Goal: Task Accomplishment & Management: Use online tool/utility

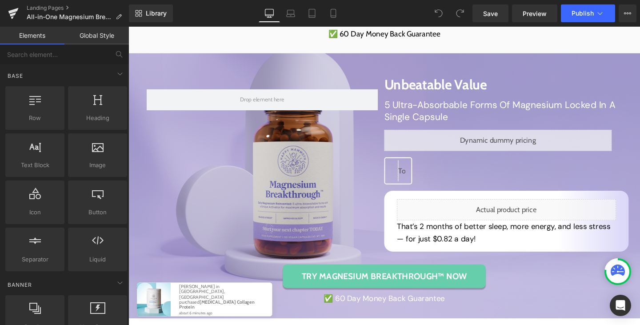
scroll to position [3531, 0]
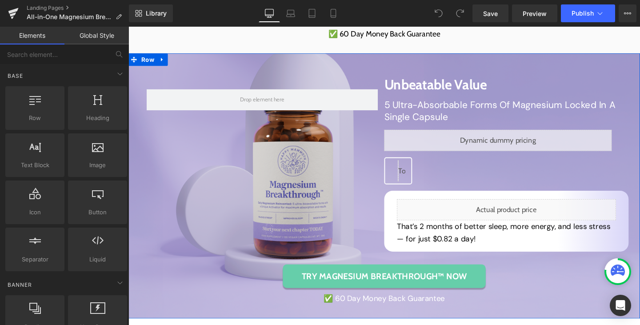
click at [212, 304] on div "Row Unbeatable Value Heading 5 Ultra-Absorbable Forms Of Magnesium Locked In A …" at bounding box center [397, 194] width 520 height 248
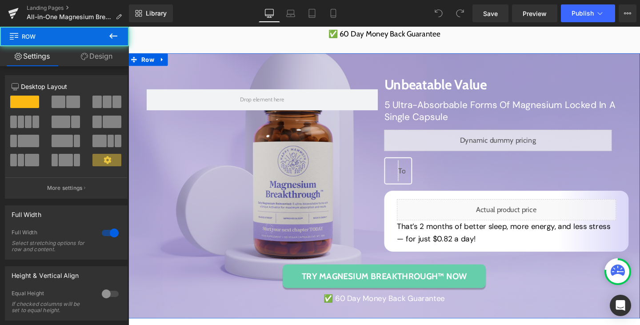
click at [141, 318] on div "Row Unbeatable Value Heading 5 Ultra-Absorbable Forms Of Magnesium Locked In A …" at bounding box center [397, 194] width 520 height 248
click at [140, 314] on div "Row Unbeatable Value Heading 5 Ultra-Absorbable Forms Of Magnesium Locked In A …" at bounding box center [397, 194] width 520 height 248
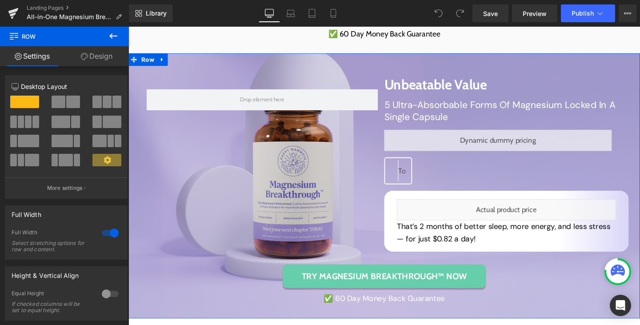
click at [94, 61] on link "Design" at bounding box center [96, 56] width 64 height 20
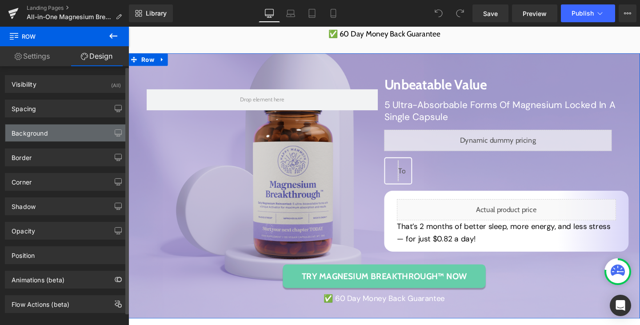
type input "[URL][DOMAIN_NAME]"
click at [58, 136] on div "Background" at bounding box center [66, 133] width 122 height 17
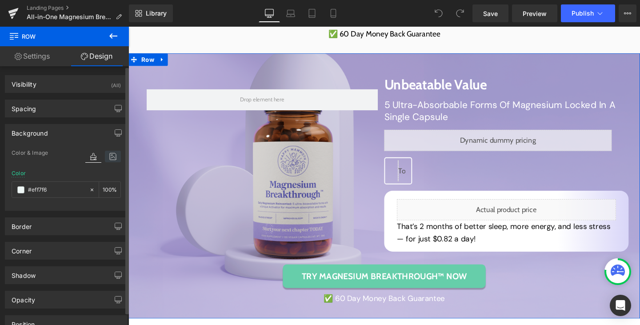
click at [106, 155] on icon at bounding box center [113, 157] width 16 height 12
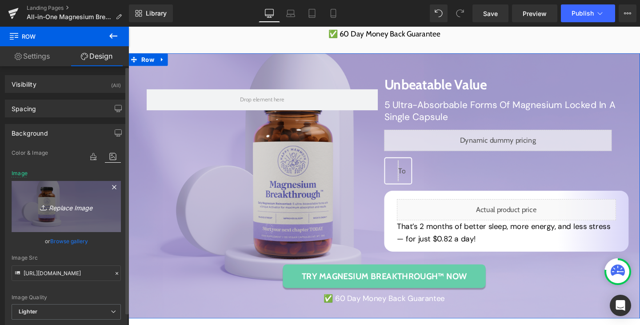
click at [71, 238] on link "Browse gallery" at bounding box center [69, 241] width 38 height 16
click at [71, 0] on div "You are previewing how the will restyle your page. You can not edit Elements in…" at bounding box center [320, 0] width 640 height 0
click at [67, 207] on icon "Replace Image" at bounding box center [66, 206] width 71 height 11
type input "C:\fakepath\Frame 1000003136 (3).png"
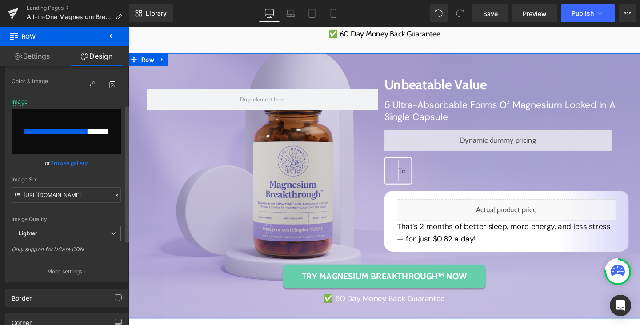
scroll to position [72, 0]
click at [77, 137] on input "file" at bounding box center [66, 130] width 109 height 44
click at [72, 164] on link "Browse gallery" at bounding box center [69, 162] width 38 height 16
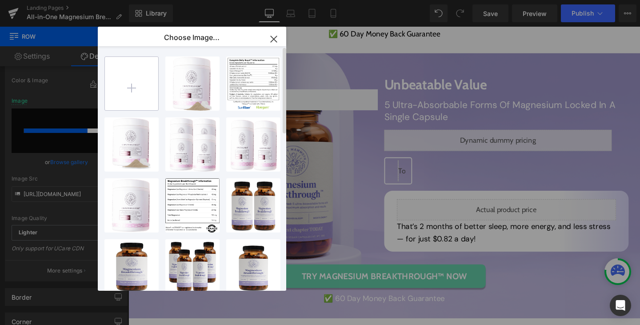
click at [149, 74] on input "file" at bounding box center [131, 83] width 53 height 53
type input "C:\fakepath\Frame 1000003136 (3).png"
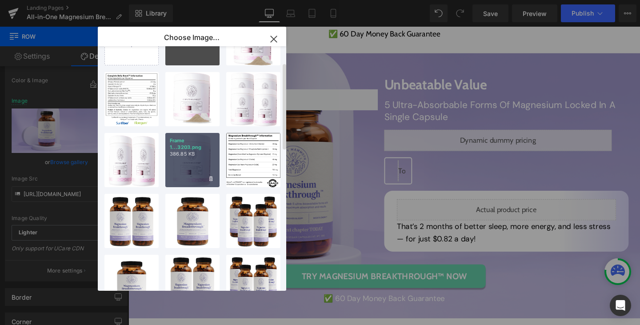
scroll to position [0, 0]
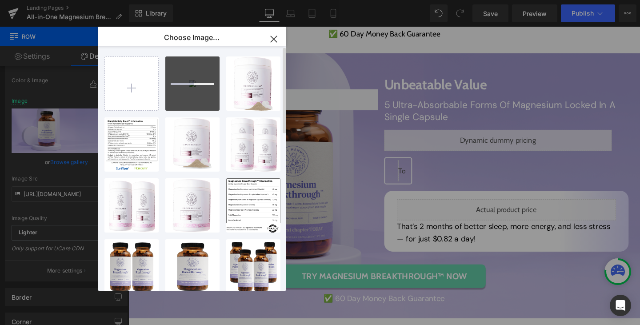
click at [191, 93] on div at bounding box center [192, 83] width 54 height 54
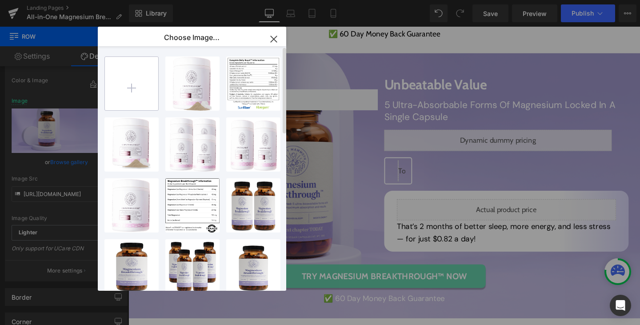
click at [130, 93] on input "file" at bounding box center [131, 83] width 53 height 53
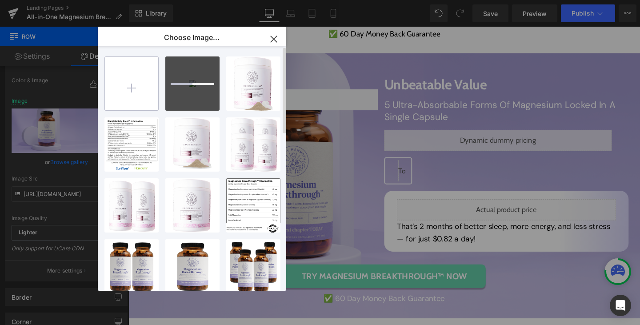
click at [126, 92] on input "file" at bounding box center [131, 83] width 53 height 53
type input "C:\fakepath\Frame 1000003136 (4).png"
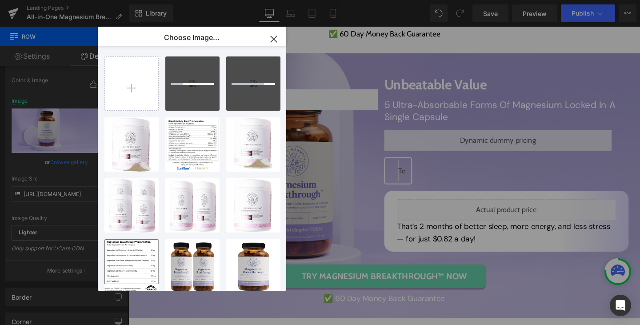
click at [275, 38] on icon "button" at bounding box center [274, 39] width 6 height 6
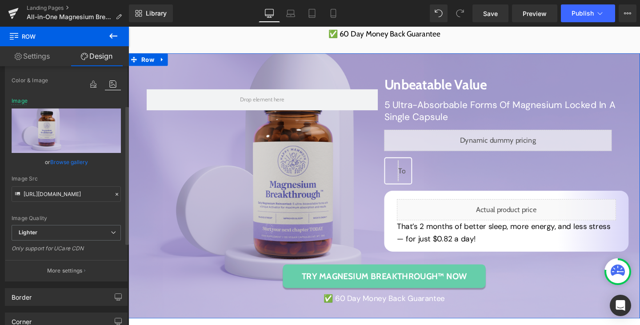
click at [73, 159] on link "Browse gallery" at bounding box center [69, 162] width 38 height 16
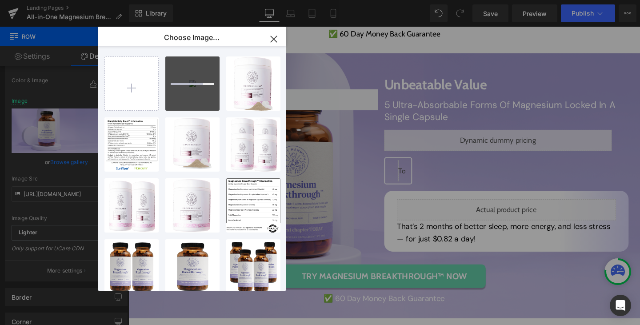
click at [276, 40] on icon "button" at bounding box center [274, 39] width 14 height 14
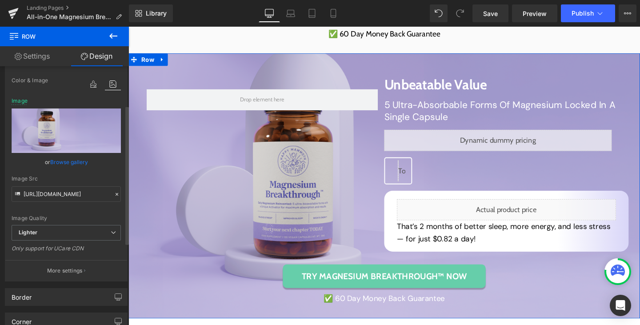
click at [69, 132] on input "file" at bounding box center [66, 130] width 109 height 44
type input "C:\fakepath\Frame 1000003136 (4).png"
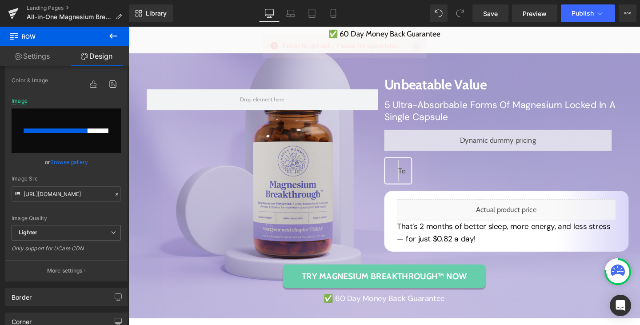
click at [415, 43] on link at bounding box center [417, 46] width 10 height 10
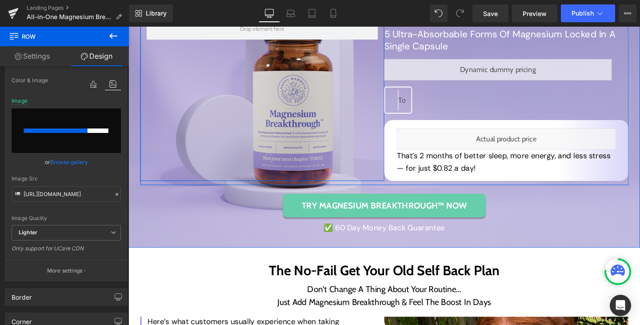
scroll to position [3606, 0]
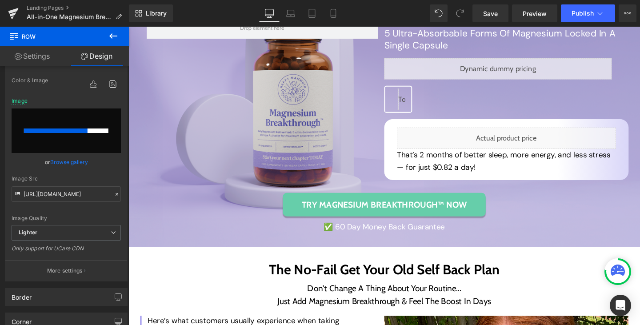
click at [189, 8] on div "Library Desktop Desktop Laptop Tablet Mobile Save Preview Publish Scheduled Vie…" at bounding box center [384, 13] width 511 height 18
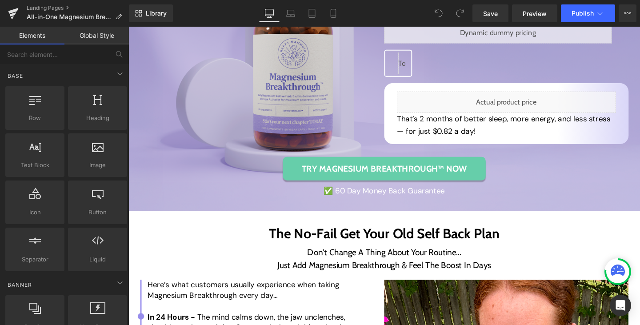
scroll to position [3647, 0]
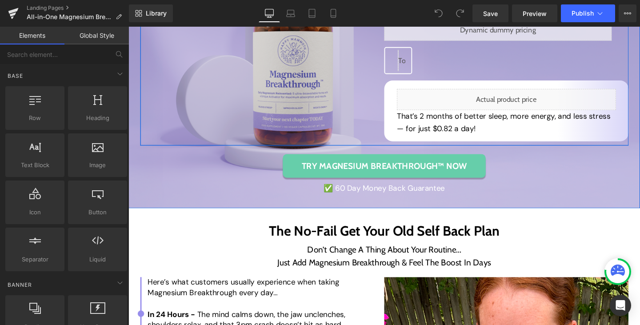
click at [146, 152] on div "Row Unbeatable Value Heading 5 Ultra-Absorbable Forms Of Magnesium Locked In A …" at bounding box center [398, 52] width 514 height 197
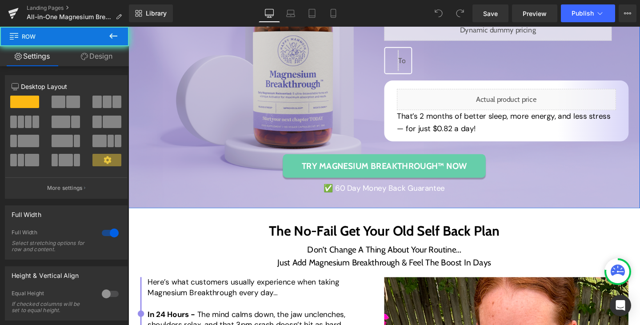
click at [137, 195] on div "Row Unbeatable Value Heading 5 Ultra-Absorbable Forms Of Magnesium Locked In A …" at bounding box center [397, 78] width 520 height 248
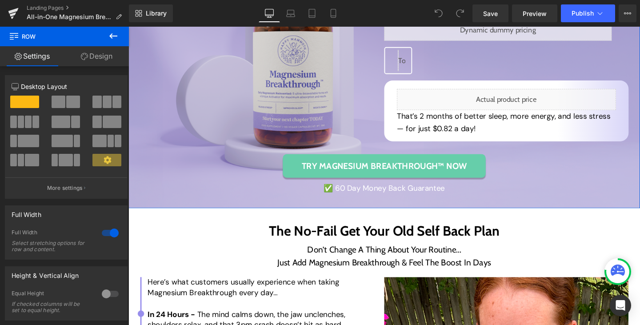
click at [89, 60] on link "Design" at bounding box center [96, 56] width 64 height 20
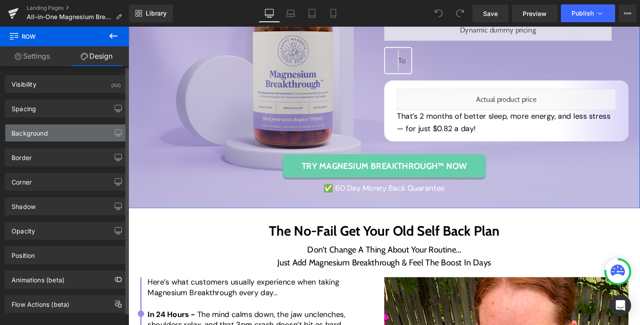
click at [48, 130] on div "Background" at bounding box center [66, 133] width 122 height 17
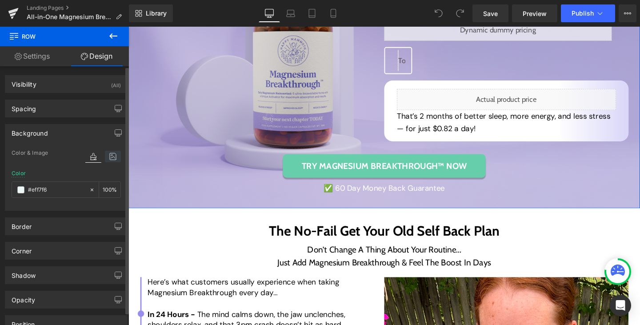
click at [113, 159] on icon at bounding box center [113, 157] width 16 height 12
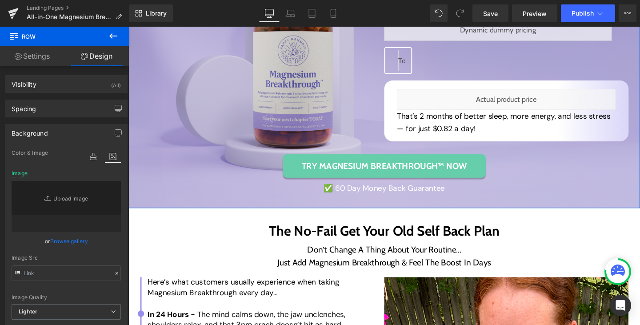
click at [154, 213] on div "Row Unbeatable Value Heading 5 Ultra-Absorbable Forms Of Magnesium Locked In A …" at bounding box center [398, 78] width 538 height 279
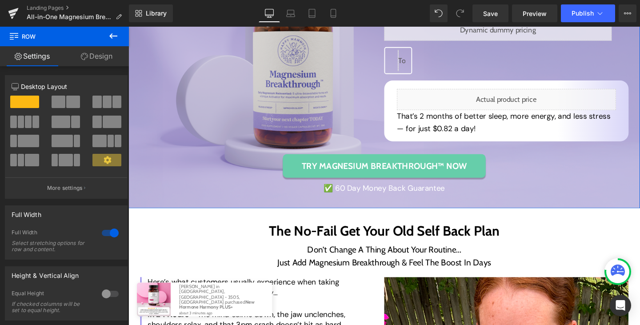
click at [104, 54] on link "Design" at bounding box center [96, 56] width 64 height 20
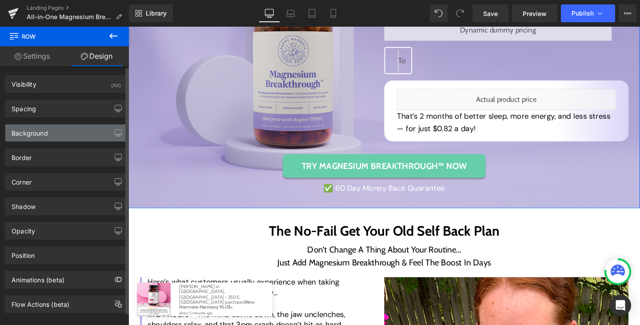
click at [68, 127] on div "Background" at bounding box center [66, 133] width 122 height 17
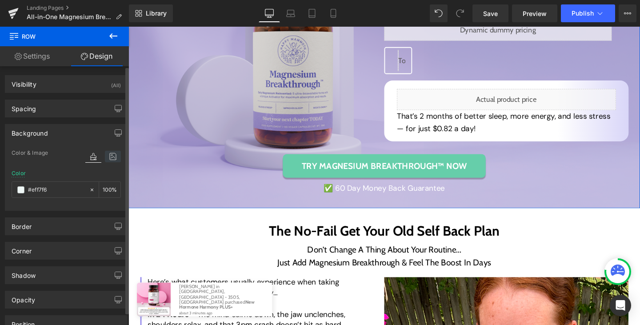
click at [112, 159] on icon at bounding box center [113, 157] width 16 height 12
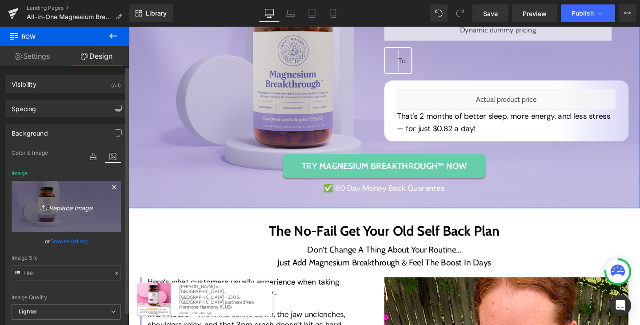
click at [64, 208] on icon "Replace Image" at bounding box center [66, 206] width 71 height 11
type input "C:\fakepath\Frame 1000003136 (4).png"
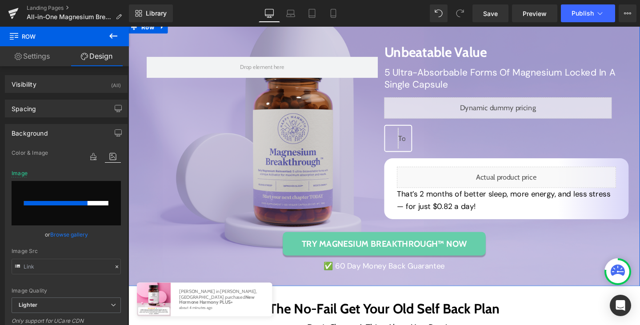
scroll to position [3565, 0]
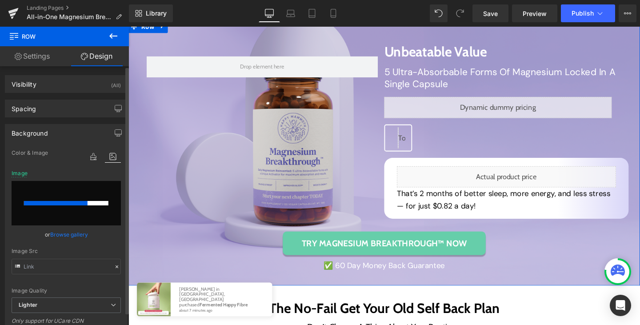
click at [69, 231] on link "Browse gallery" at bounding box center [69, 235] width 38 height 16
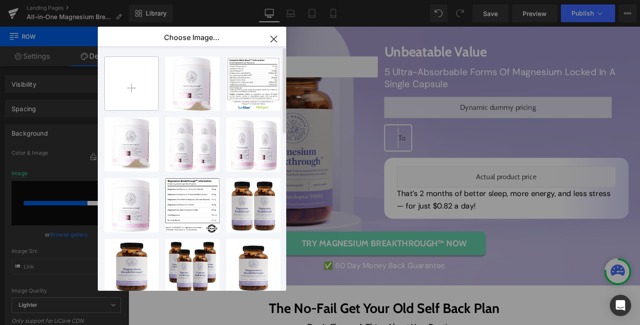
click at [132, 84] on input "file" at bounding box center [131, 83] width 53 height 53
type input "C:\fakepath\Frame 1000003136 (4).png"
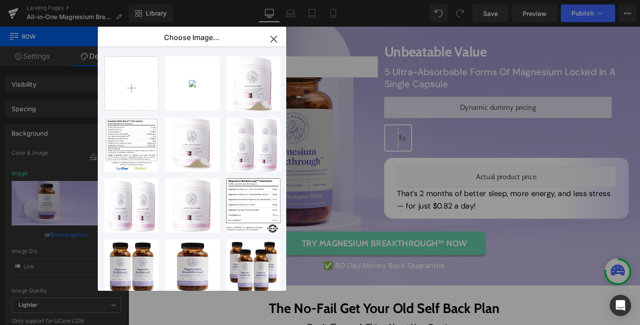
click at [271, 40] on icon "button" at bounding box center [274, 39] width 14 height 14
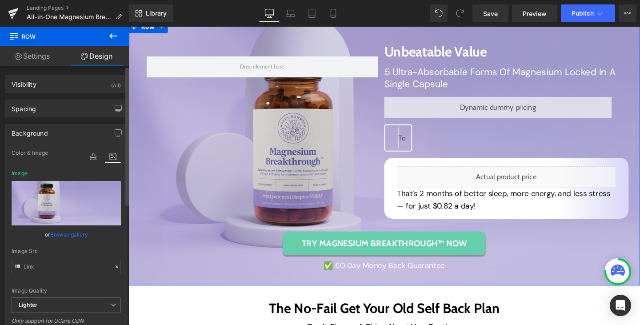
click at [65, 232] on link "Browse gallery" at bounding box center [69, 235] width 38 height 16
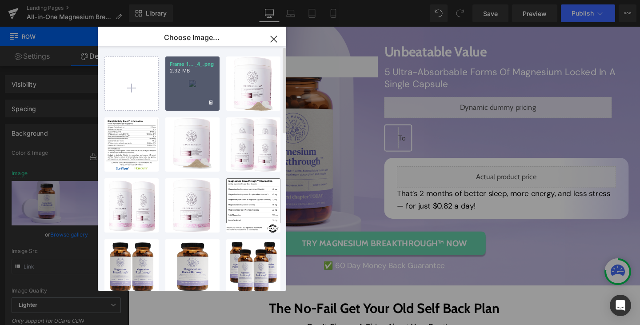
click at [181, 78] on div "Frame 1... _4_.png 2.32 MB" at bounding box center [192, 83] width 54 height 54
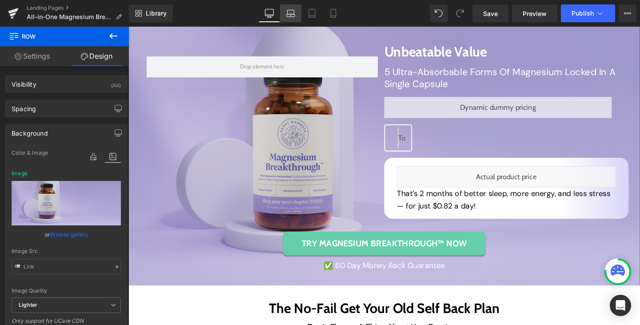
click at [299, 11] on link "Laptop" at bounding box center [290, 13] width 21 height 18
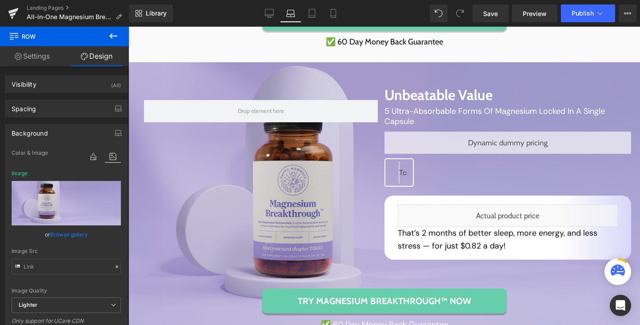
scroll to position [3595, 0]
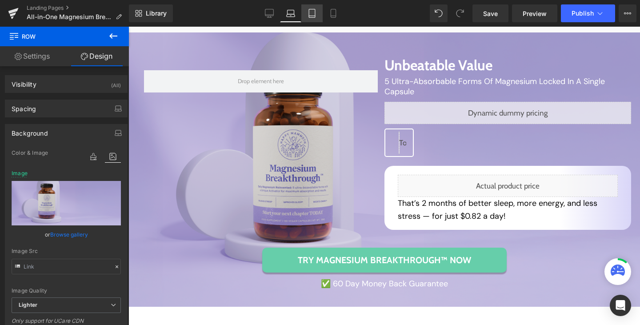
click at [309, 12] on icon at bounding box center [312, 13] width 6 height 8
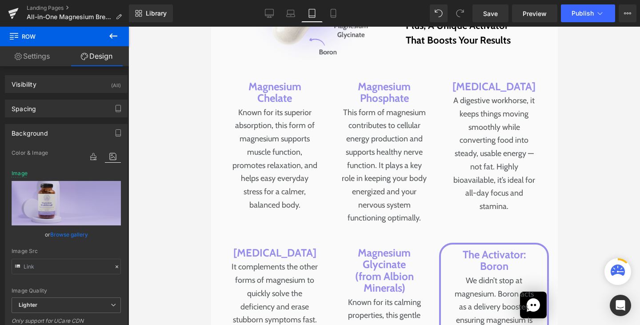
scroll to position [4059, 0]
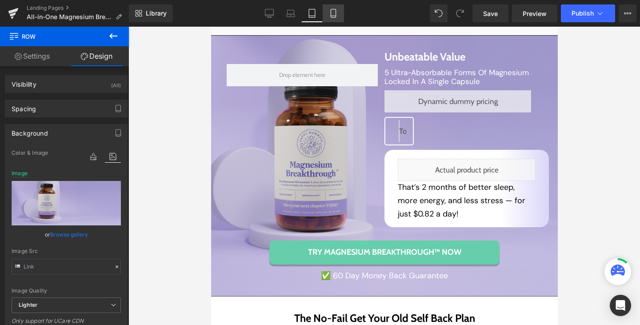
click at [329, 15] on icon at bounding box center [333, 13] width 9 height 9
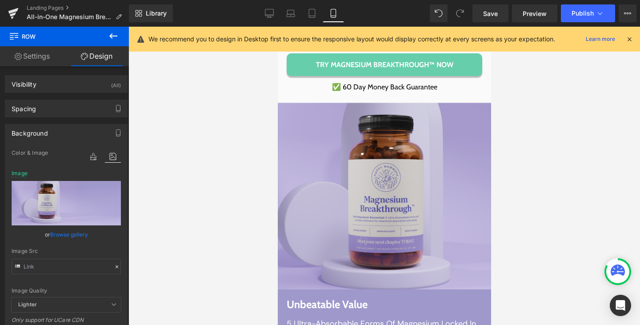
scroll to position [4776, 0]
click at [382, 191] on span "Image" at bounding box center [380, 196] width 19 height 11
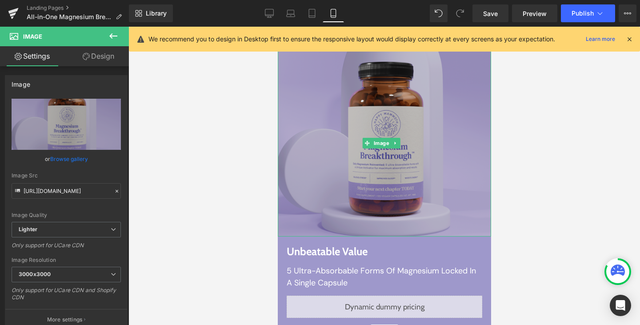
scroll to position [4830, 0]
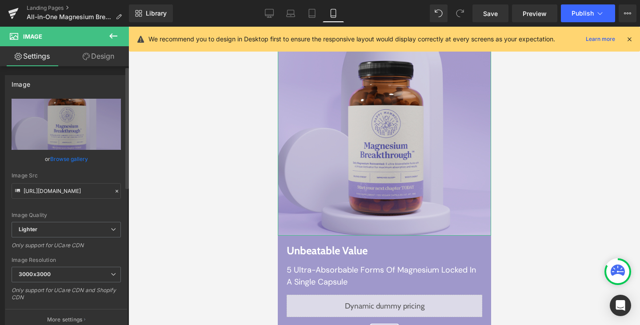
click at [68, 160] on link "Browse gallery" at bounding box center [69, 159] width 38 height 16
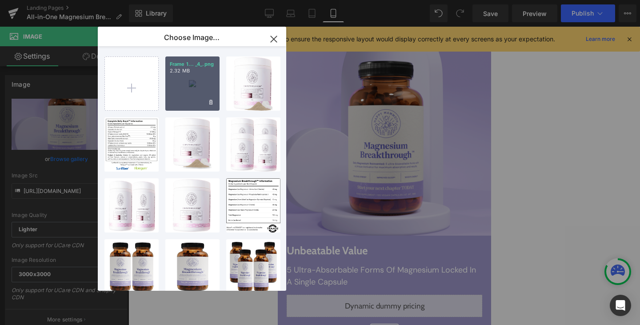
click at [181, 87] on div "Frame 1... _4_.png 2.32 MB" at bounding box center [192, 83] width 54 height 54
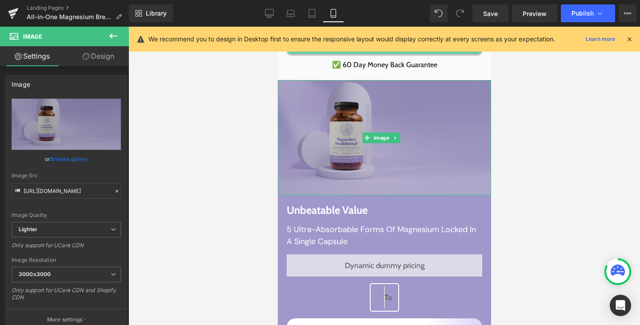
scroll to position [4797, 0]
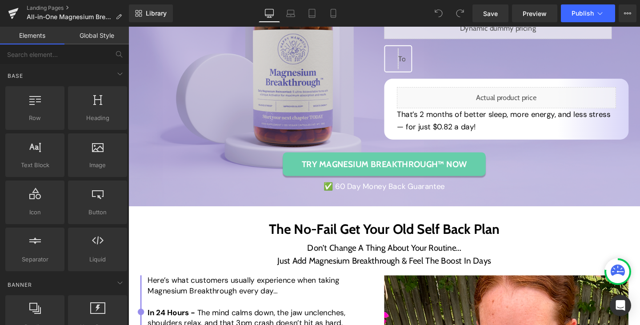
scroll to position [3651, 0]
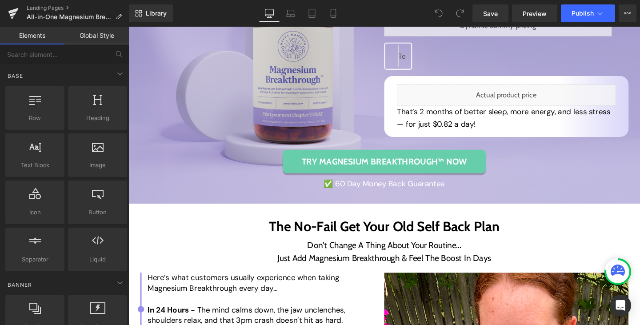
click at [186, 212] on div "Row Unbeatable Value Heading 5 Ultra-Absorbable Forms Of Magnesium Locked In A …" at bounding box center [398, 73] width 538 height 279
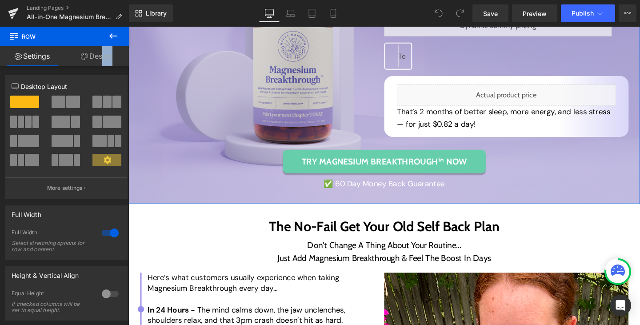
drag, startPoint x: 95, startPoint y: 66, endPoint x: 98, endPoint y: 60, distance: 7.0
click at [98, 60] on div "Settings Design 12 12 12 Column Size Customizer 12 Desktop Layout Laptop Layout…" at bounding box center [64, 197] width 129 height 303
click at [98, 60] on link "Design" at bounding box center [96, 56] width 64 height 20
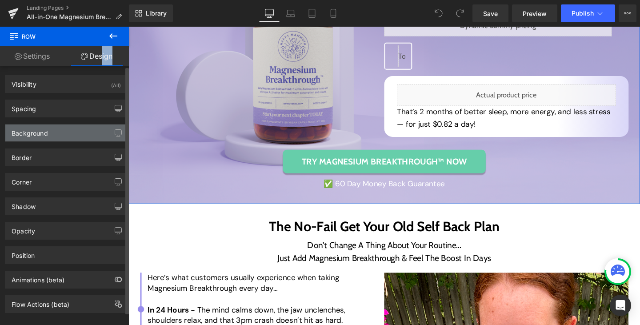
click at [85, 134] on div "Background" at bounding box center [66, 133] width 122 height 17
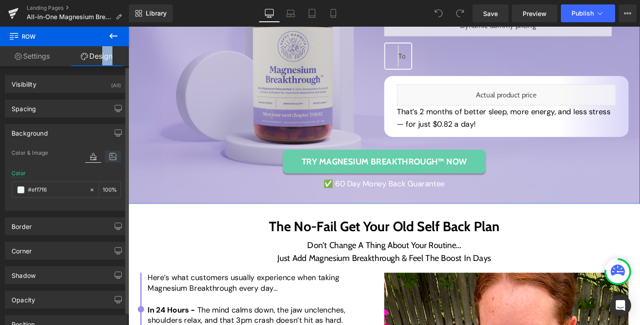
click at [108, 158] on icon at bounding box center [113, 157] width 16 height 12
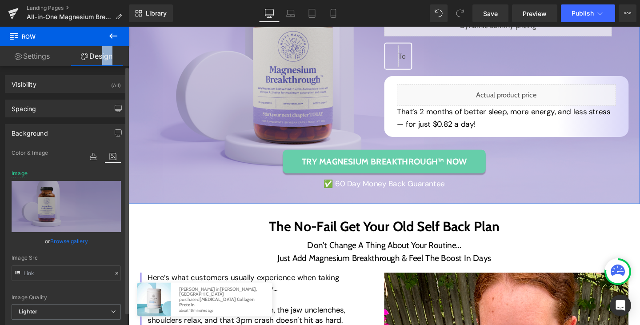
click at [72, 239] on link "Browse gallery" at bounding box center [69, 241] width 38 height 16
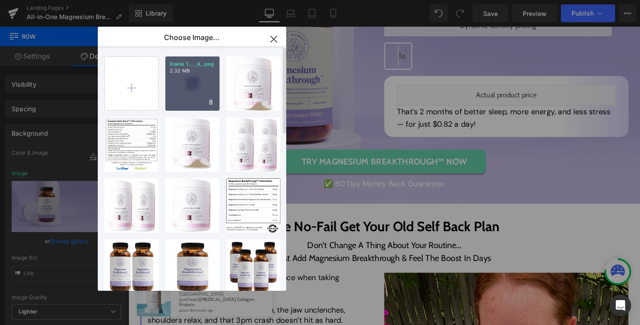
click at [185, 83] on div "Frame 1... _4_.png 2.32 MB" at bounding box center [192, 83] width 54 height 54
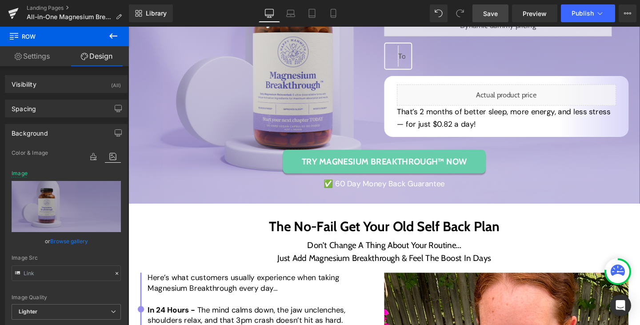
drag, startPoint x: 491, startPoint y: 14, endPoint x: 168, endPoint y: 108, distance: 336.9
click at [491, 14] on span "Save" at bounding box center [490, 13] width 15 height 9
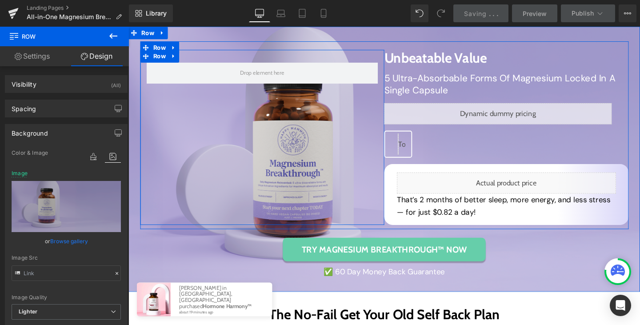
scroll to position [3558, 0]
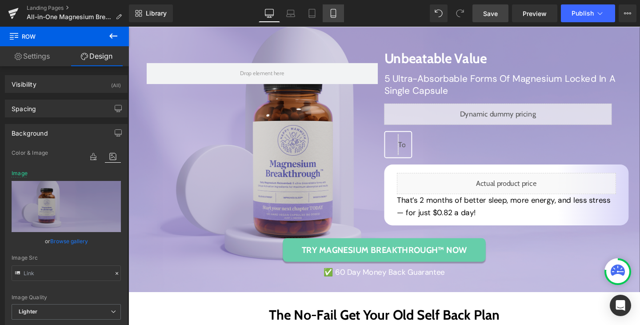
click at [333, 15] on icon at bounding box center [333, 13] width 9 height 9
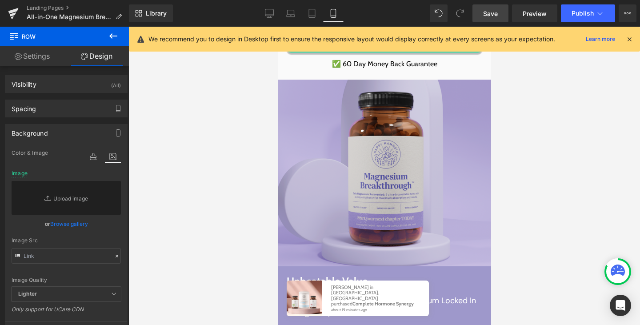
scroll to position [4777, 0]
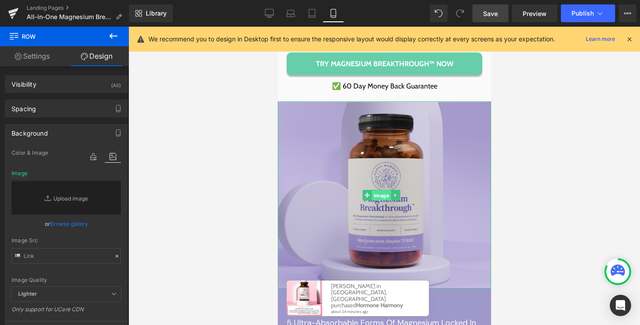
click at [381, 190] on span "Image" at bounding box center [380, 195] width 19 height 11
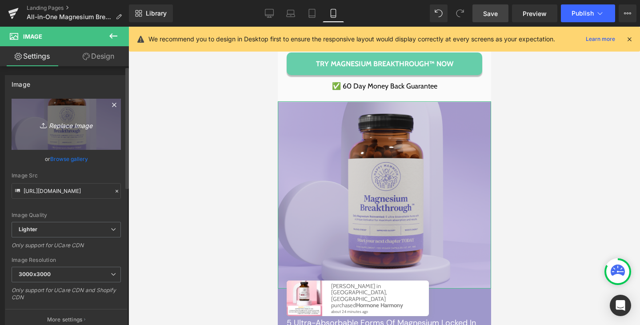
click at [62, 128] on icon "Replace Image" at bounding box center [66, 124] width 71 height 11
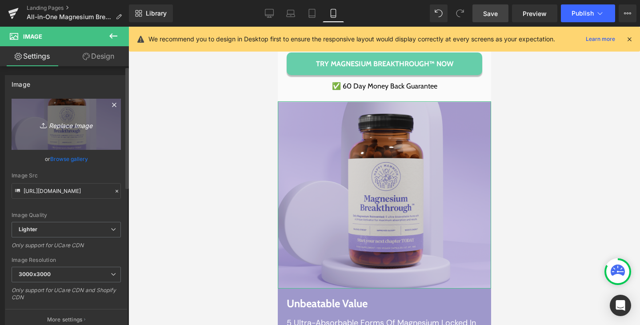
type input "C:\fakepath\Frame 1000003136 (4)2.png"
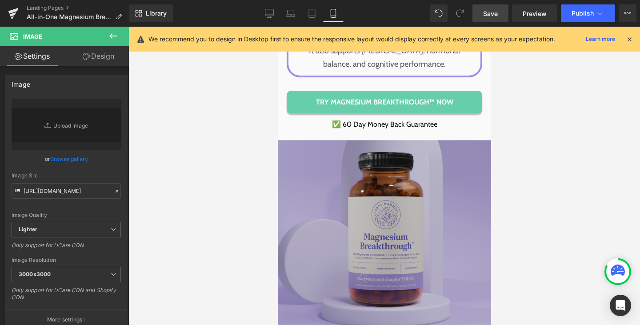
scroll to position [4738, 0]
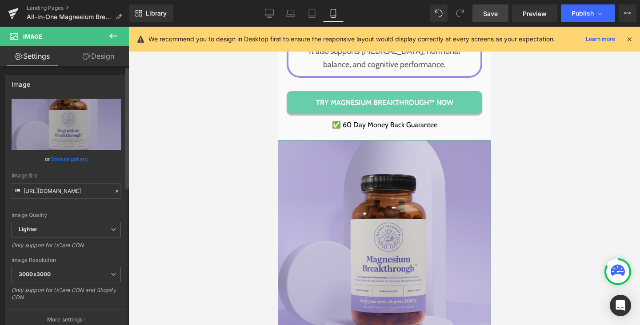
click at [62, 159] on link "Browse gallery" at bounding box center [69, 159] width 38 height 16
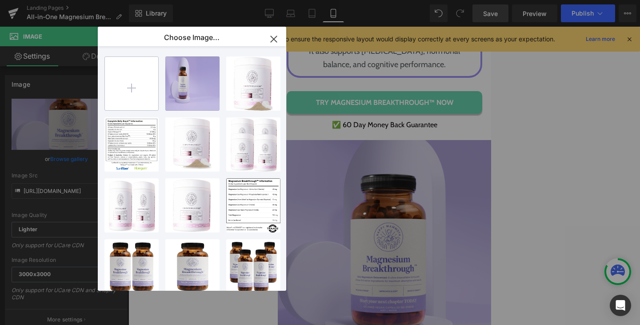
click at [122, 86] on input "file" at bounding box center [131, 83] width 53 height 53
type input "C:\fakepath\Frame 1000003136 (4)3.png"
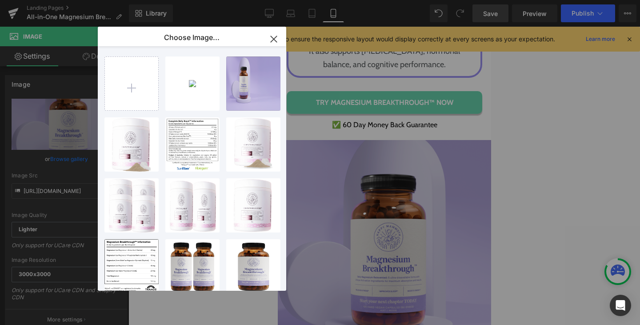
click at [0, 0] on div "Frame 1..._4_3.png 1.13 MB" at bounding box center [0, 0] width 0 height 0
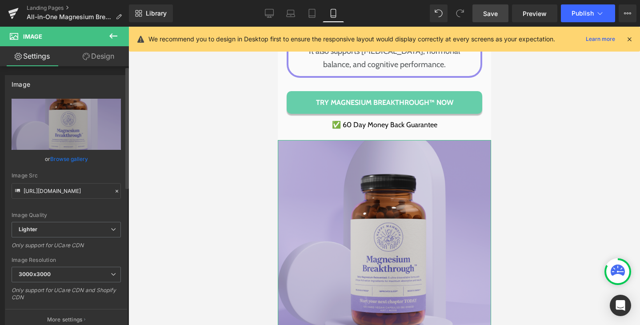
click at [73, 157] on link "Browse gallery" at bounding box center [69, 159] width 38 height 16
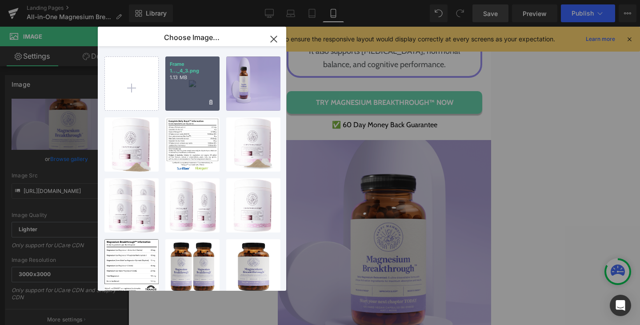
click at [187, 88] on div "Frame 1..._4_3.png 1.13 MB" at bounding box center [192, 83] width 54 height 54
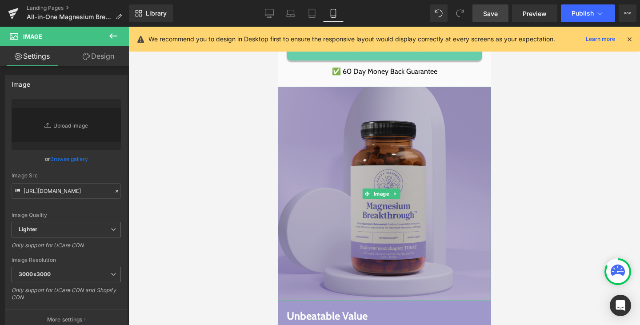
scroll to position [4780, 0]
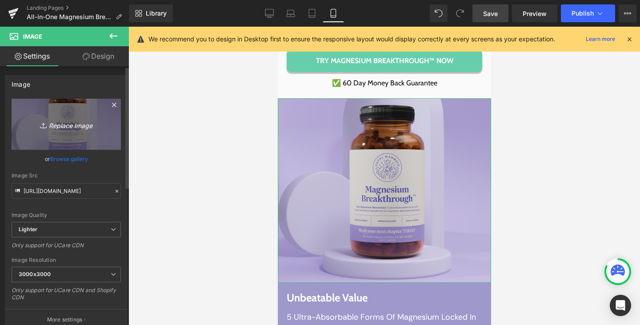
click at [69, 129] on icon "Replace Image" at bounding box center [66, 124] width 71 height 11
type input "C:\fakepath\Frame 1000003136 (4)4.png"
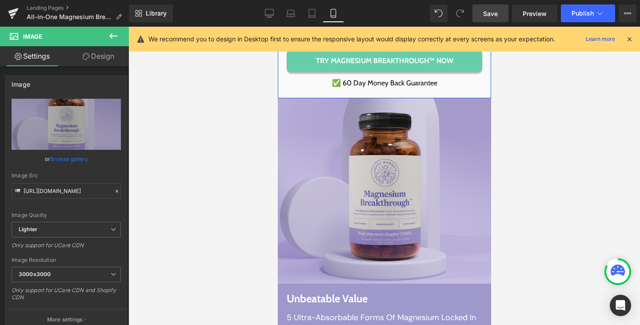
click at [386, 96] on div at bounding box center [383, 97] width 213 height 2
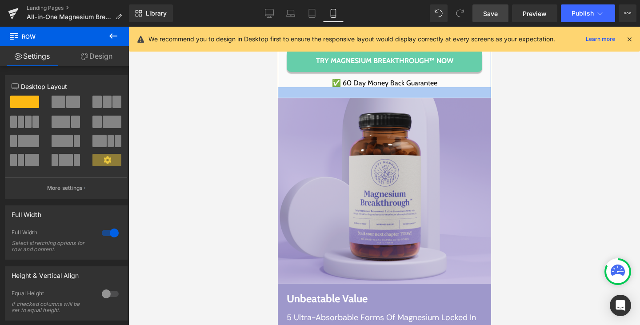
click at [382, 87] on div at bounding box center [383, 92] width 213 height 11
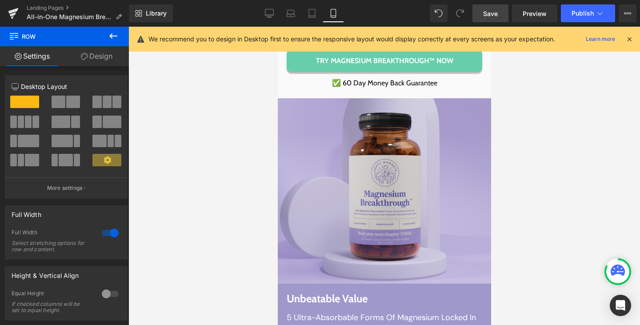
click at [487, 8] on link "Save" at bounding box center [491, 13] width 36 height 18
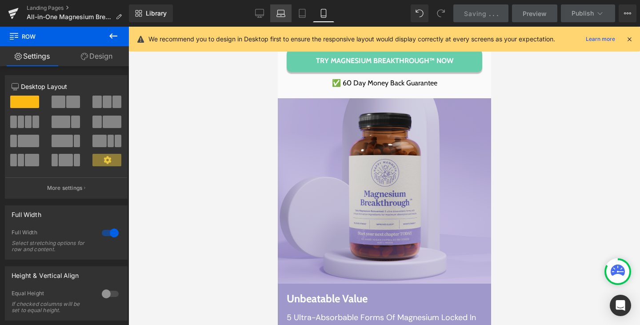
scroll to position [5016, 0]
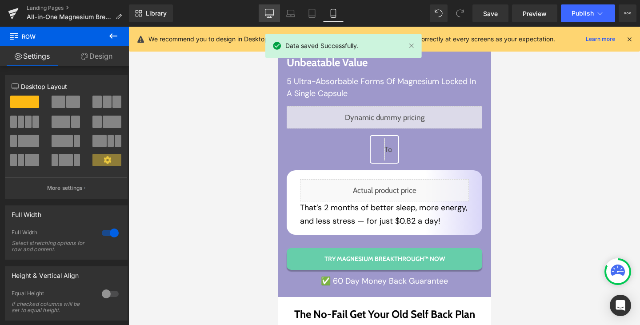
drag, startPoint x: 269, startPoint y: 13, endPoint x: 5, endPoint y: 313, distance: 399.5
click at [269, 13] on icon at bounding box center [269, 13] width 9 height 9
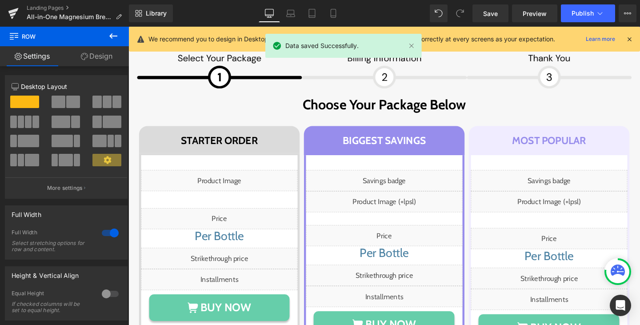
scroll to position [2308, 0]
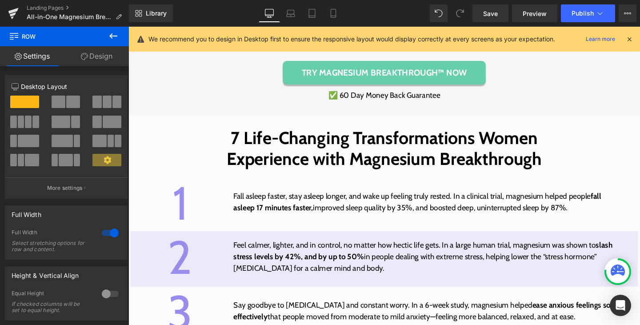
click at [265, 15] on link "Desktop" at bounding box center [269, 13] width 21 height 18
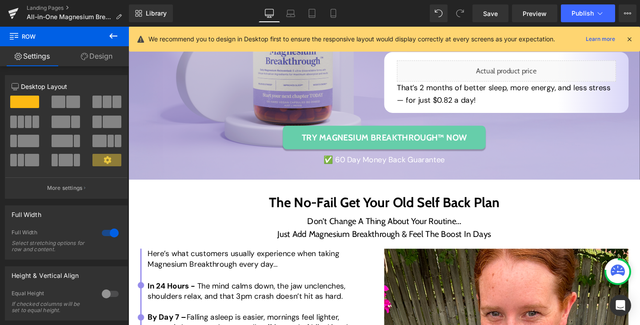
scroll to position [3677, 0]
click at [147, 187] on div "Row Unbeatable Value Heading 5 Ultra-Absorbable Forms Of Magnesium Locked In A …" at bounding box center [398, 47] width 538 height 279
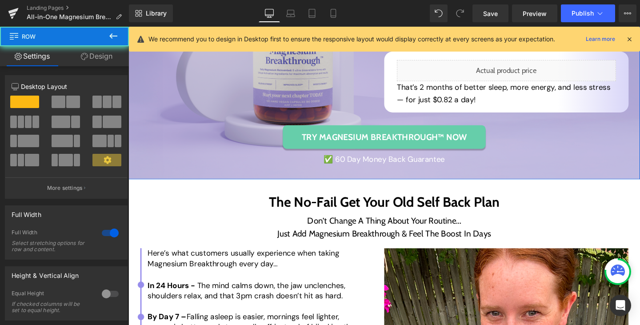
click at [142, 182] on div "Row Unbeatable Value Heading 5 Ultra-Absorbable Forms Of Magnesium Locked In A …" at bounding box center [398, 47] width 538 height 279
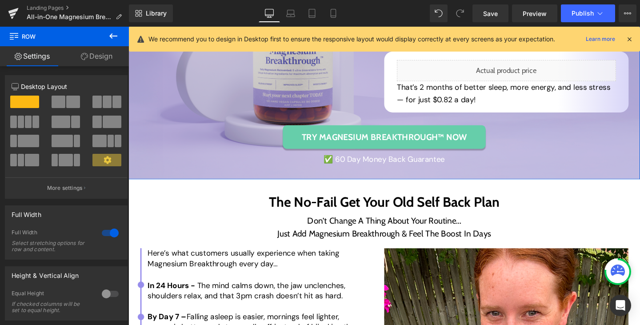
click at [99, 57] on link "Design" at bounding box center [96, 56] width 64 height 20
click at [0, 0] on div "Background" at bounding box center [0, 0] width 0 height 0
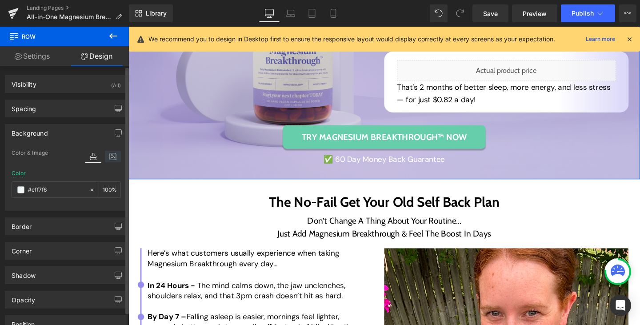
click at [108, 160] on icon at bounding box center [113, 157] width 16 height 12
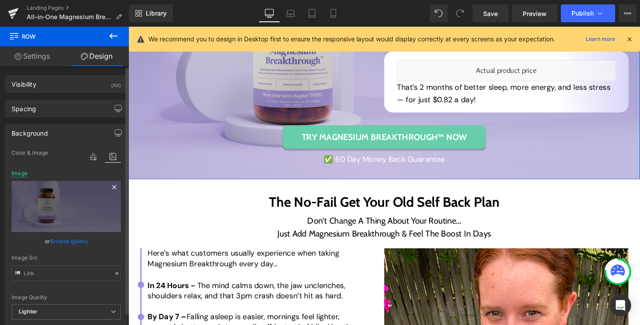
click at [15, 175] on div "Image" at bounding box center [20, 173] width 16 height 6
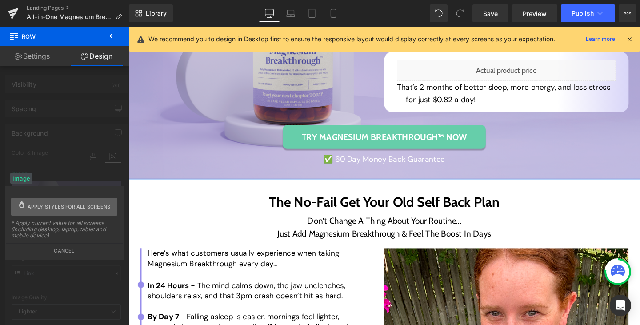
click at [64, 209] on span "Apply styles for all screens" at bounding box center [69, 207] width 83 height 18
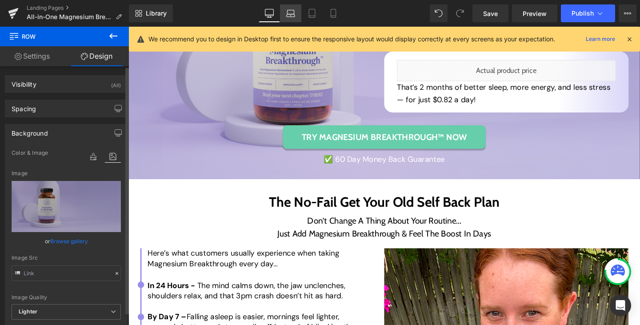
click at [293, 9] on icon at bounding box center [290, 13] width 9 height 9
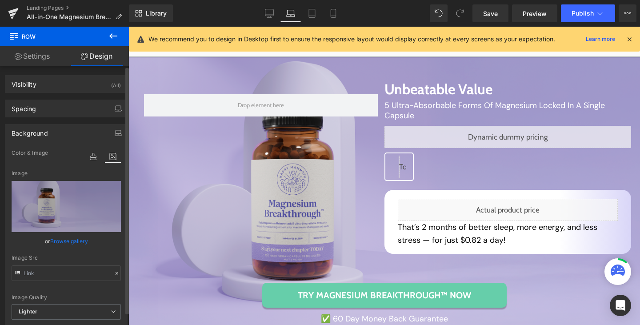
scroll to position [3577, 0]
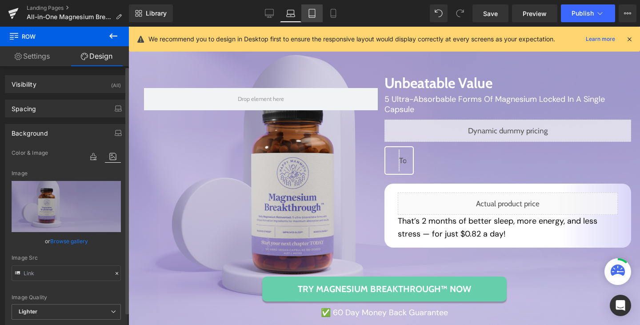
click at [312, 13] on icon at bounding box center [312, 13] width 9 height 9
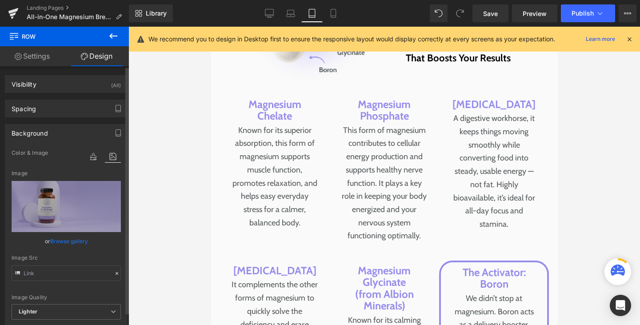
scroll to position [4041, 0]
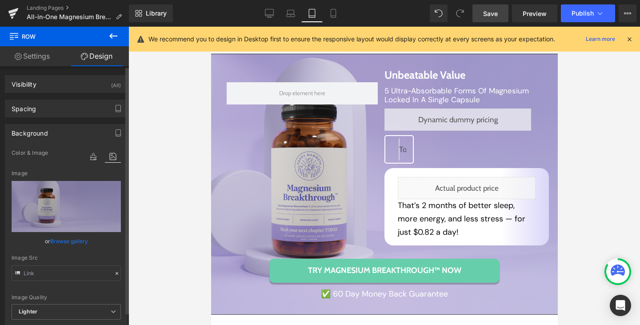
click at [490, 13] on span "Save" at bounding box center [490, 13] width 15 height 9
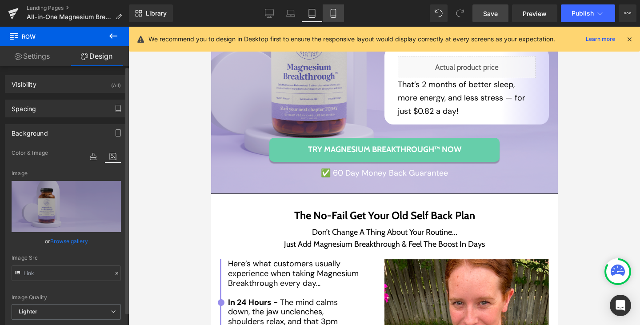
click at [335, 16] on icon at bounding box center [333, 13] width 9 height 9
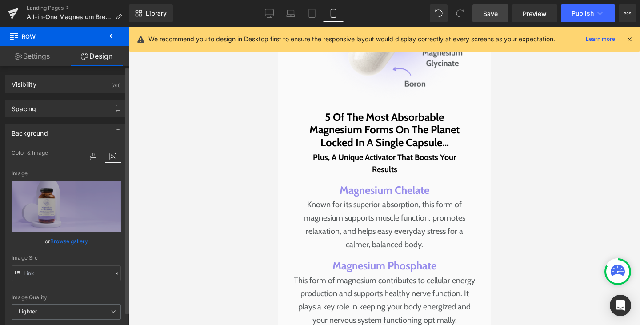
scroll to position [4921, 0]
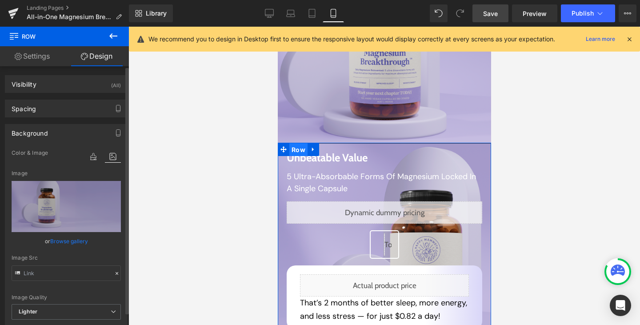
click at [294, 143] on span "Row" at bounding box center [298, 149] width 18 height 13
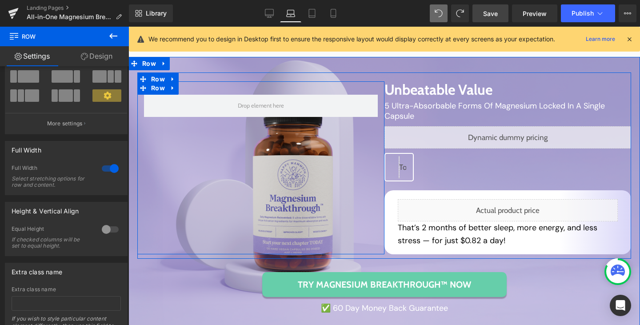
scroll to position [3571, 0]
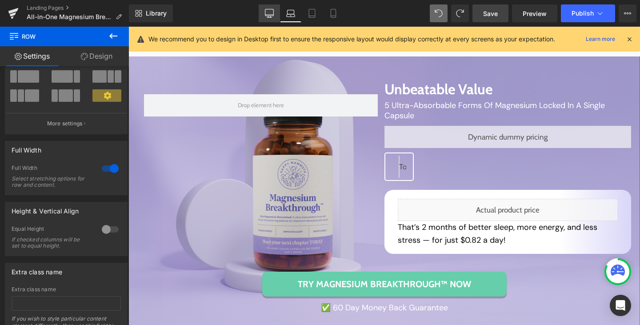
click at [263, 11] on link "Desktop" at bounding box center [269, 13] width 21 height 18
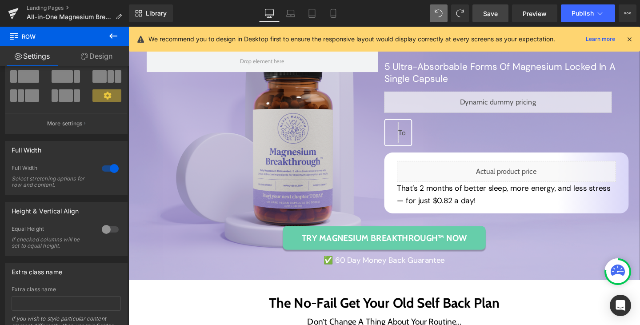
scroll to position [3541, 0]
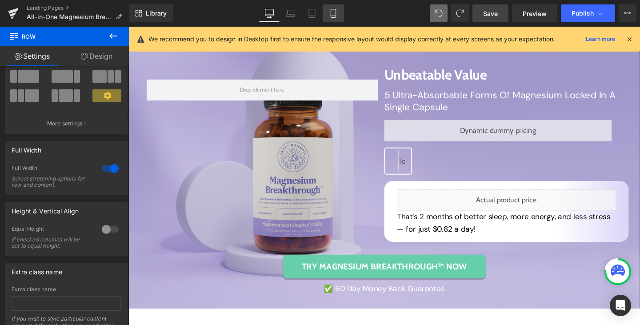
click at [328, 16] on link "Mobile" at bounding box center [333, 13] width 21 height 18
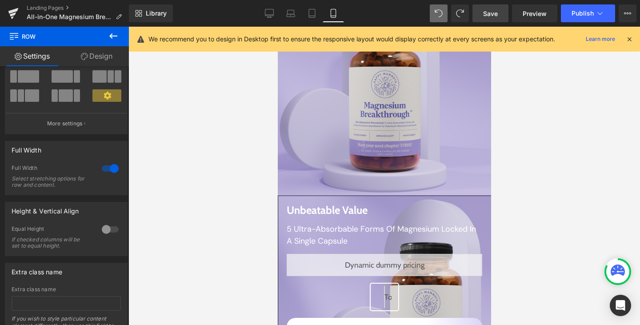
scroll to position [4868, 0]
click at [113, 36] on icon at bounding box center [113, 35] width 8 height 5
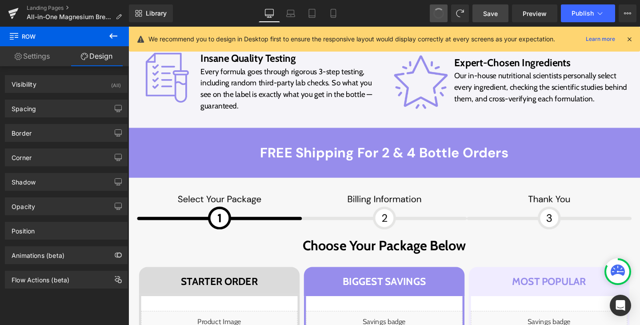
click at [440, 12] on span at bounding box center [439, 14] width 12 height 12
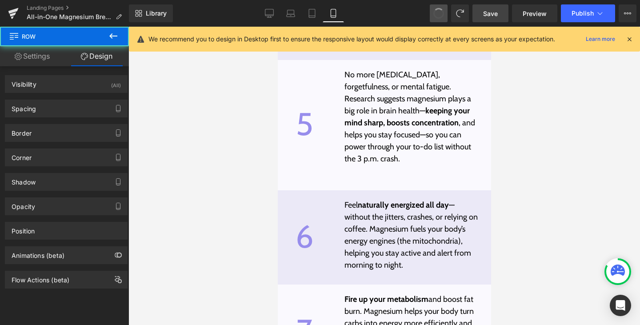
scroll to position [2882, 0]
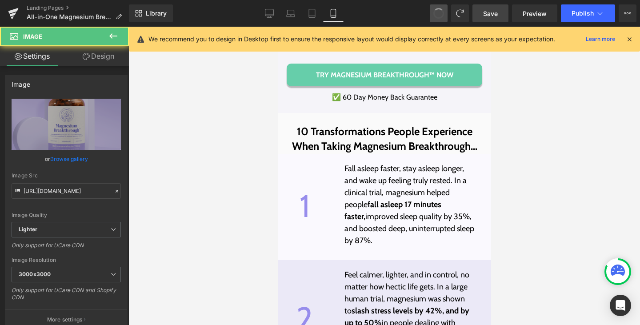
click at [439, 13] on span at bounding box center [439, 13] width 15 height 15
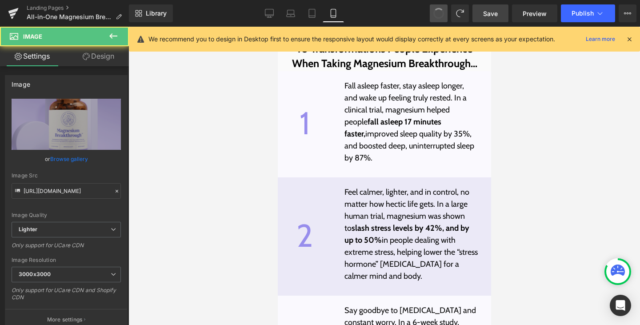
click at [439, 13] on span at bounding box center [439, 14] width 12 height 12
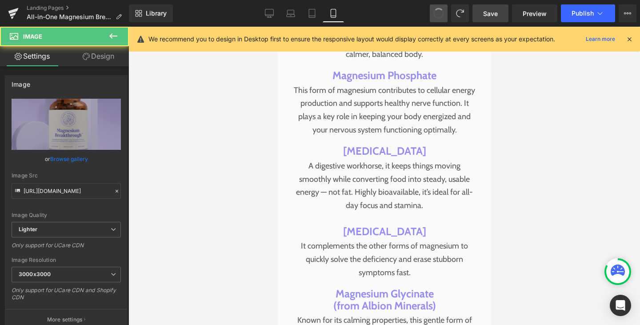
scroll to position [4742, 0]
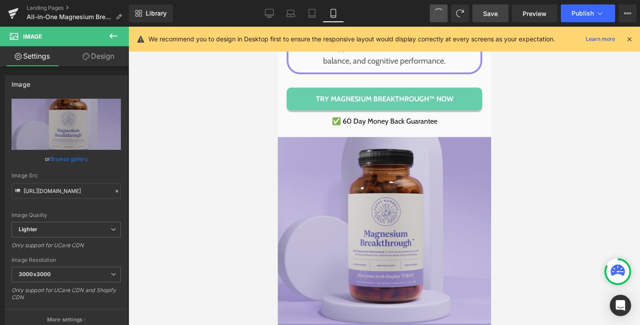
click at [439, 13] on span at bounding box center [438, 13] width 15 height 15
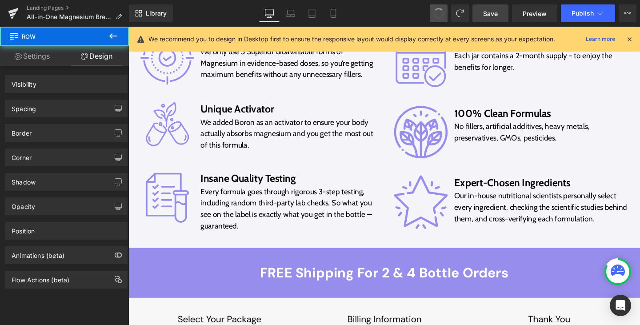
drag, startPoint x: 439, startPoint y: 13, endPoint x: 165, endPoint y: 127, distance: 296.6
click at [439, 13] on span at bounding box center [438, 13] width 13 height 13
click at [439, 13] on span at bounding box center [439, 13] width 14 height 14
click at [439, 13] on span at bounding box center [438, 13] width 15 height 15
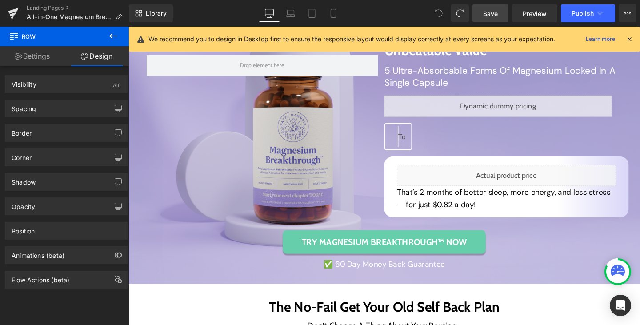
scroll to position [3602, 0]
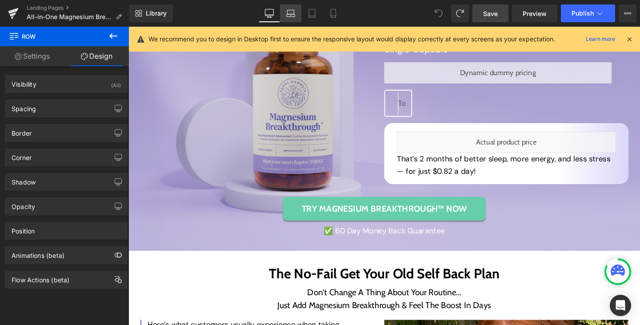
click at [293, 15] on icon at bounding box center [290, 13] width 9 height 9
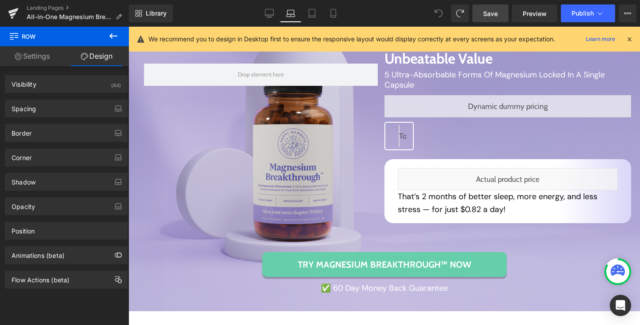
scroll to position [3496, 0]
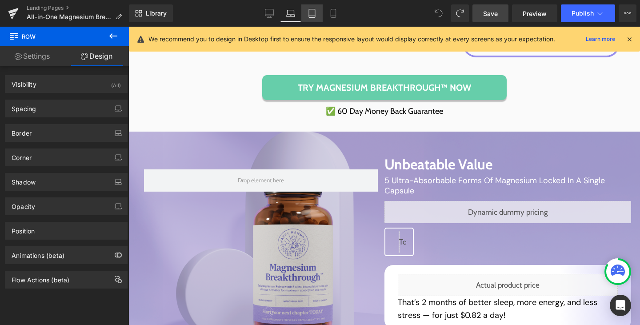
click at [308, 15] on link "Tablet" at bounding box center [311, 13] width 21 height 18
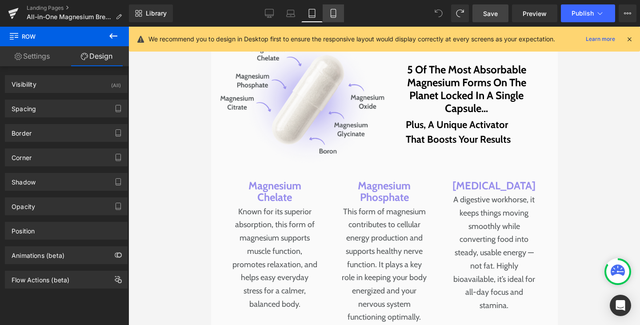
scroll to position [3960, 0]
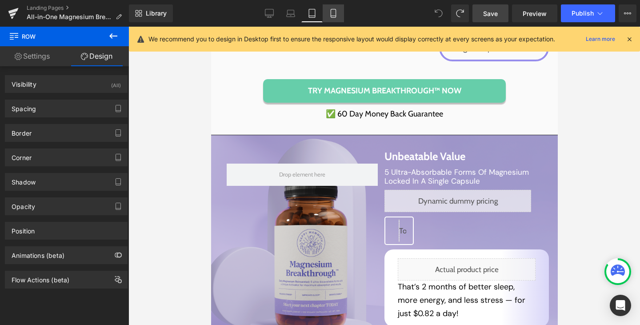
click at [337, 18] on link "Mobile" at bounding box center [333, 13] width 21 height 18
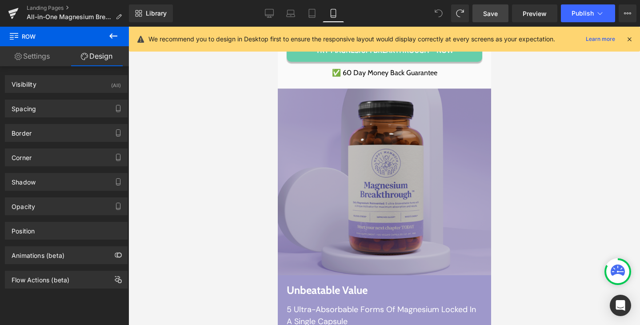
scroll to position [4789, 0]
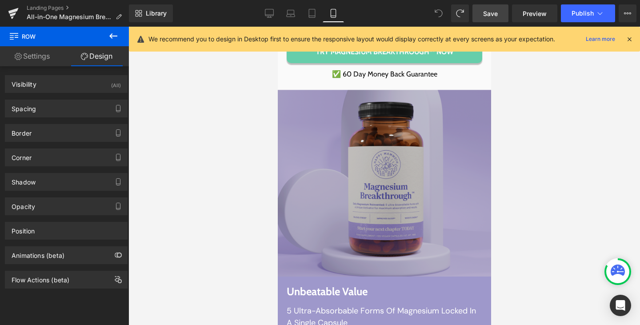
click at [366, 168] on div "Image" at bounding box center [383, 182] width 213 height 187
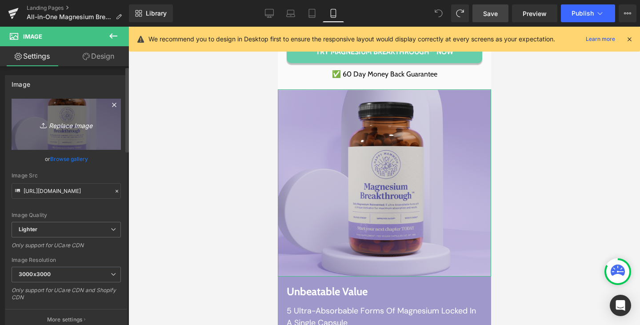
click at [76, 123] on icon "Replace Image" at bounding box center [66, 124] width 71 height 11
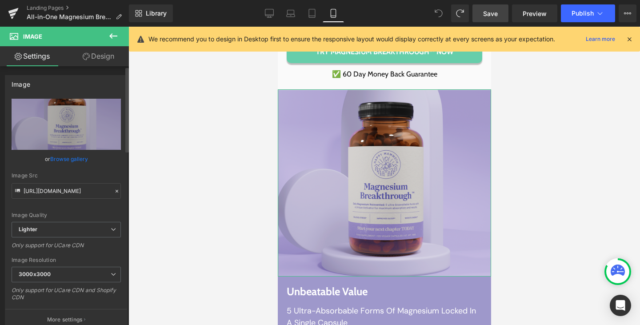
click at [66, 154] on link "Browse gallery" at bounding box center [69, 159] width 38 height 16
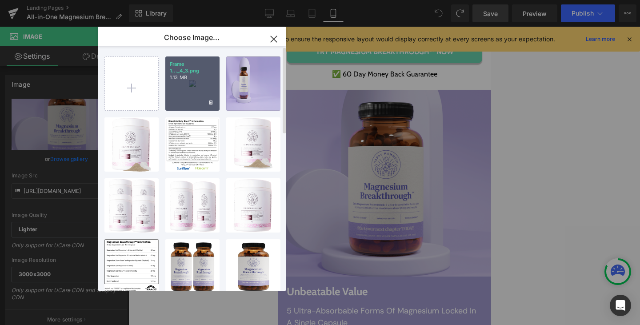
click at [177, 83] on div "Frame 1..._4_3.png 1.13 MB" at bounding box center [192, 83] width 54 height 54
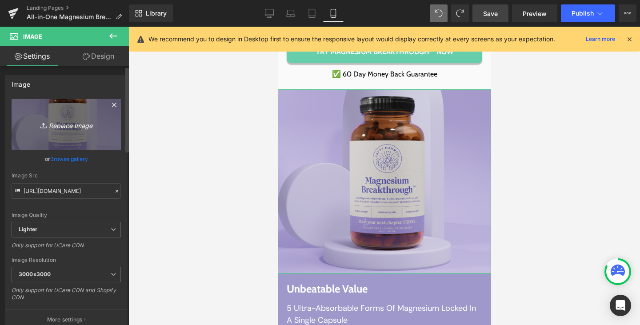
click at [72, 129] on icon "Replace Image" at bounding box center [66, 124] width 71 height 11
type input "C:\fakepath\Frame 1000003136 (4)4.png"
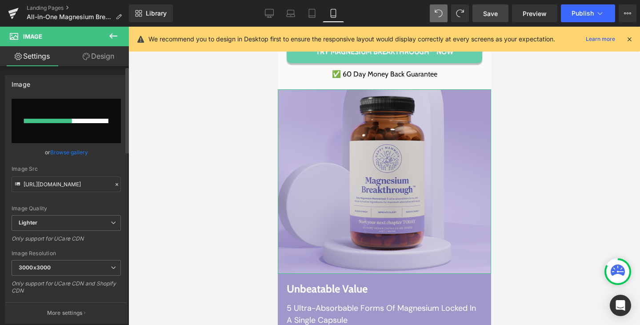
click at [80, 154] on link "Browse gallery" at bounding box center [69, 153] width 38 height 16
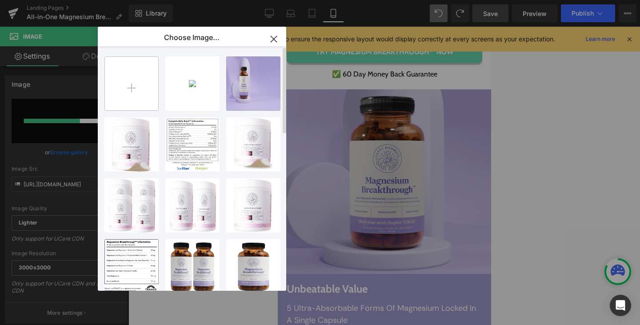
click at [133, 76] on input "file" at bounding box center [131, 83] width 53 height 53
type input "C:\fakepath\Frame 1000003136 (4)4.png"
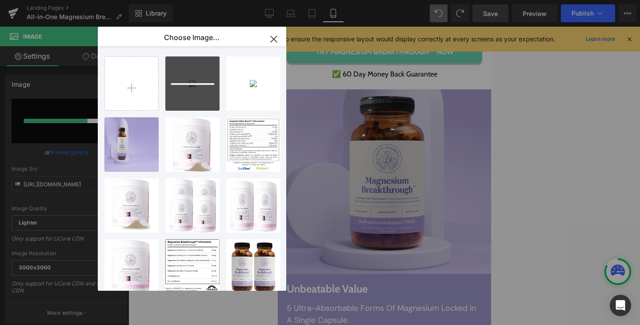
click at [271, 40] on icon "button" at bounding box center [274, 39] width 14 height 14
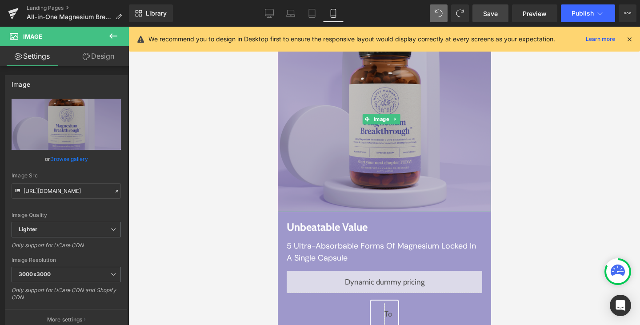
scroll to position [4852, 0]
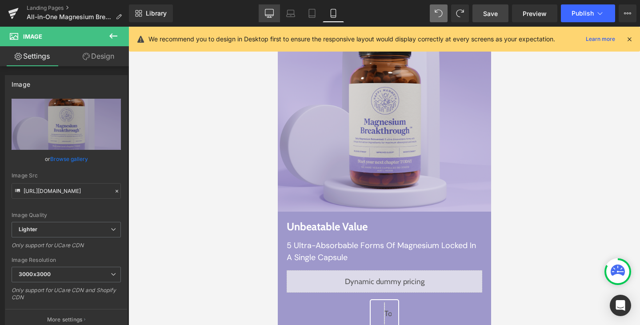
click at [270, 13] on icon at bounding box center [269, 13] width 9 height 9
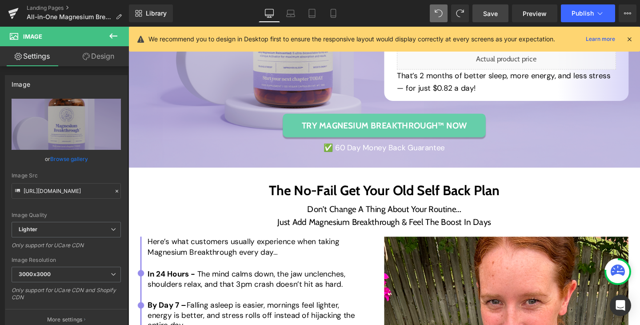
scroll to position [3690, 0]
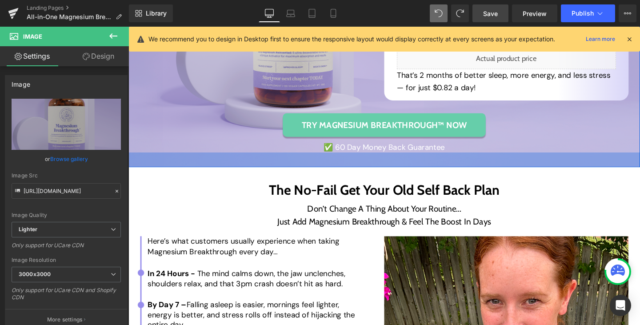
click at [150, 169] on div "35px" at bounding box center [398, 167] width 538 height 16
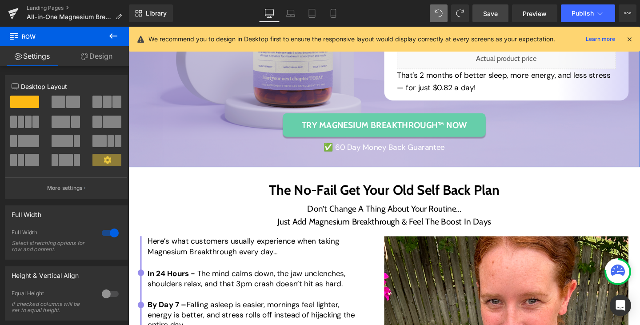
click at [95, 63] on link "Design" at bounding box center [96, 56] width 64 height 20
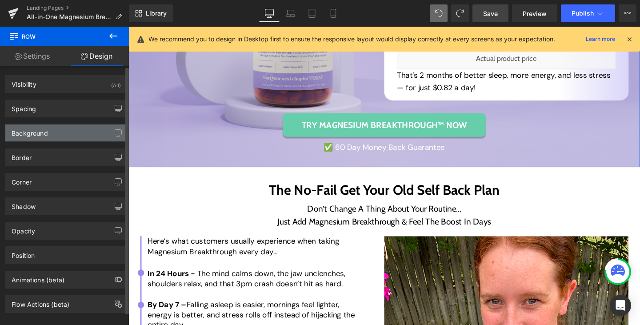
click at [60, 126] on div "Background" at bounding box center [66, 133] width 122 height 17
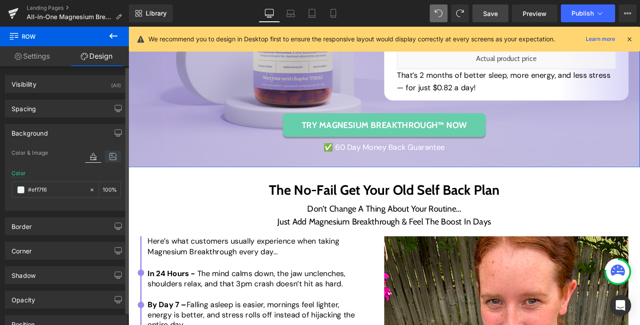
click at [107, 157] on icon at bounding box center [113, 157] width 16 height 12
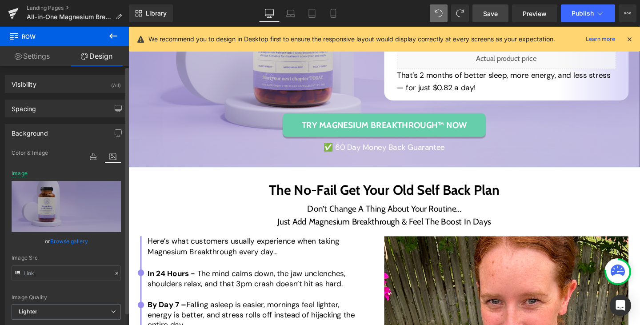
click at [71, 240] on link "Browse gallery" at bounding box center [69, 241] width 38 height 16
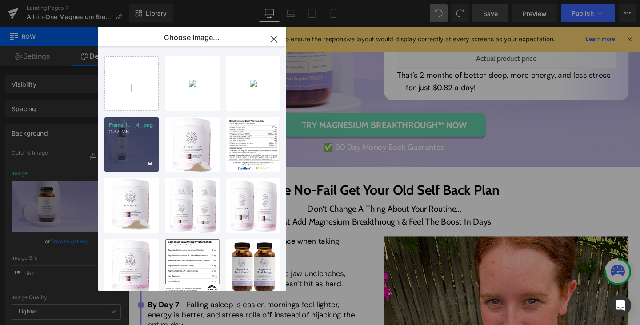
click at [125, 141] on div "Frame 1... _4_.png 2.32 MB" at bounding box center [131, 144] width 54 height 54
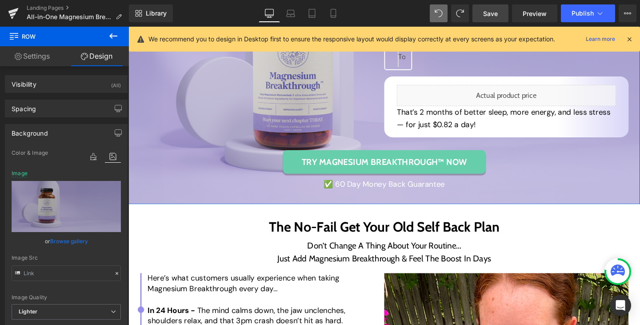
scroll to position [3642, 0]
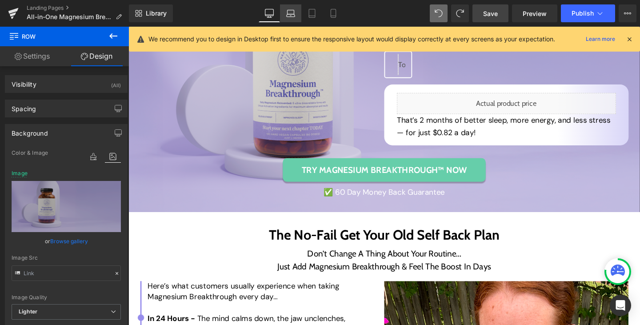
click at [292, 18] on link "Laptop" at bounding box center [290, 13] width 21 height 18
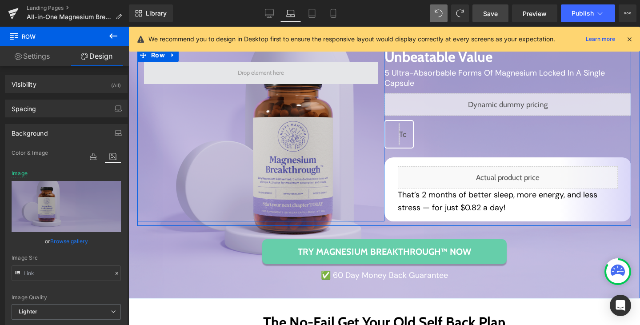
scroll to position [3606, 0]
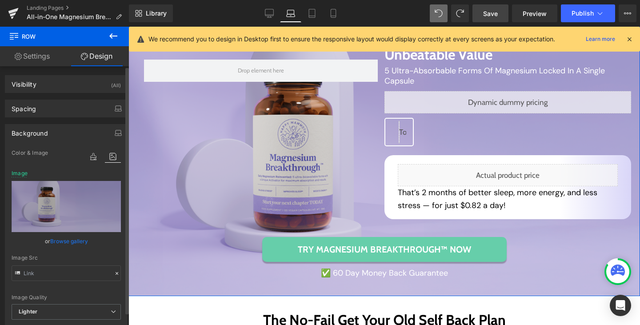
click at [67, 240] on link "Browse gallery" at bounding box center [69, 241] width 38 height 16
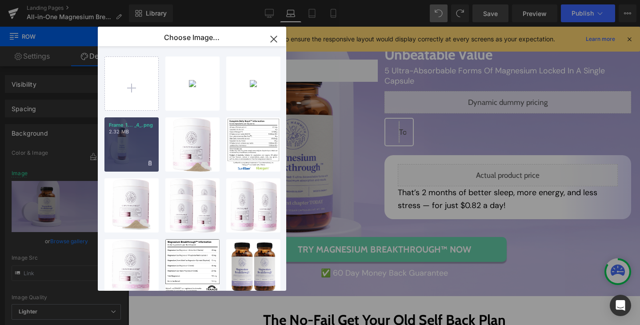
click at [136, 139] on div "Frame 1... _4_.png 2.32 MB" at bounding box center [131, 144] width 54 height 54
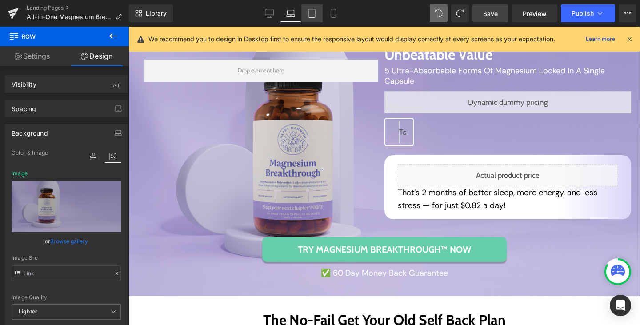
click at [309, 17] on icon at bounding box center [312, 13] width 9 height 9
